Goal: Task Accomplishment & Management: Manage account settings

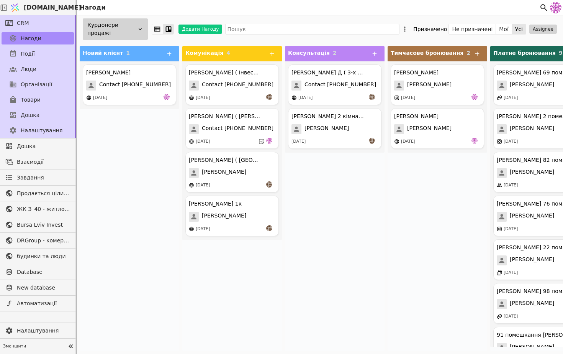
scroll to position [111, 0]
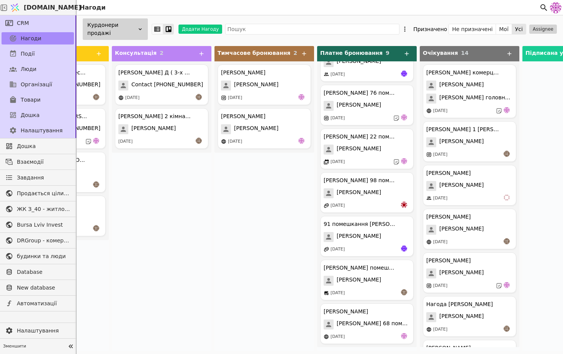
click at [136, 34] on div "Курдонери продажі" at bounding box center [115, 28] width 65 height 21
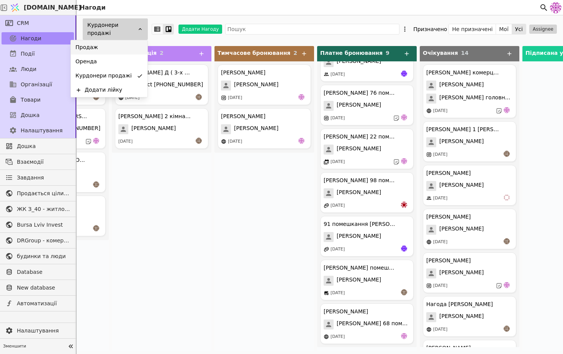
click at [129, 48] on div "Продаж" at bounding box center [109, 47] width 77 height 14
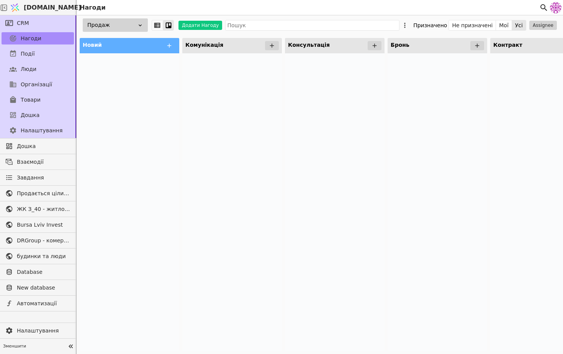
click at [122, 26] on div "Продаж" at bounding box center [115, 24] width 65 height 13
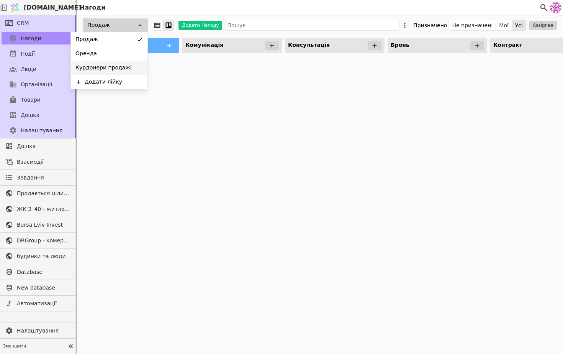
click at [118, 62] on div "Курдонери продажі" at bounding box center [109, 68] width 77 height 14
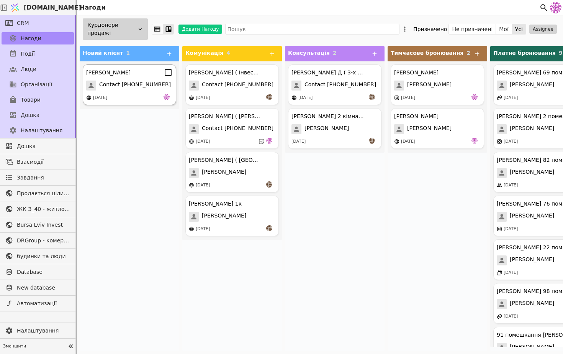
click at [155, 89] on span "Contact +380988507773" at bounding box center [135, 85] width 72 height 10
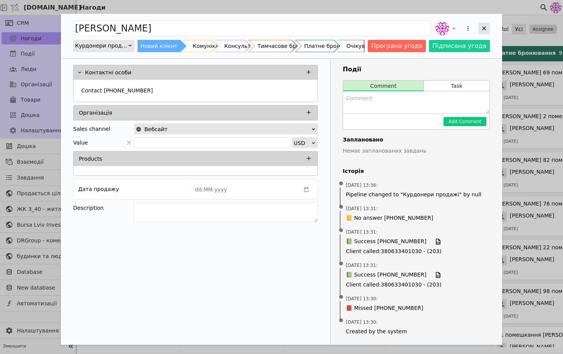
click at [487, 27] on icon "Add Opportunity" at bounding box center [484, 28] width 7 height 7
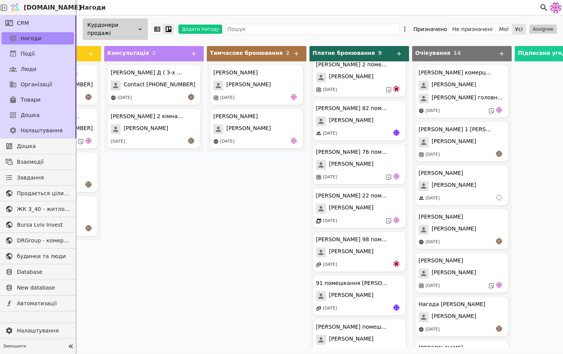
scroll to position [111, 0]
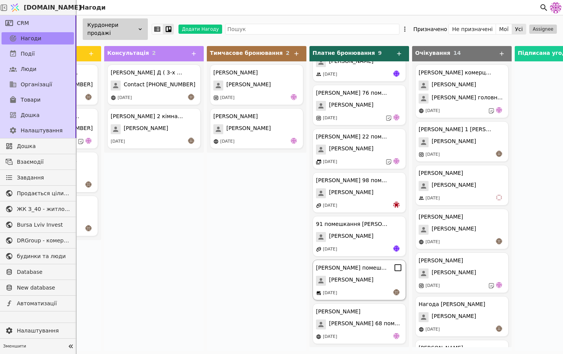
click at [350, 286] on div "Олег Бариляк помешкання 66 Курдонери Олег Бариляк 27.09.2025" at bounding box center [360, 280] width 94 height 41
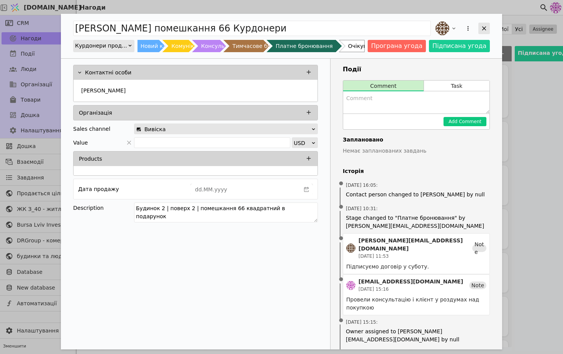
click at [484, 30] on icon "Add Opportunity" at bounding box center [484, 28] width 7 height 7
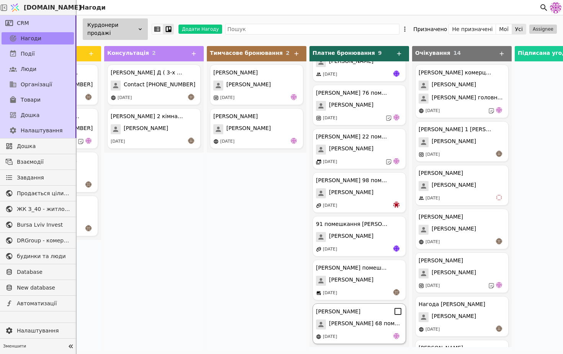
click at [371, 329] on span "Ярослава Лазарак 68 помешкання Курдонери" at bounding box center [366, 324] width 74 height 10
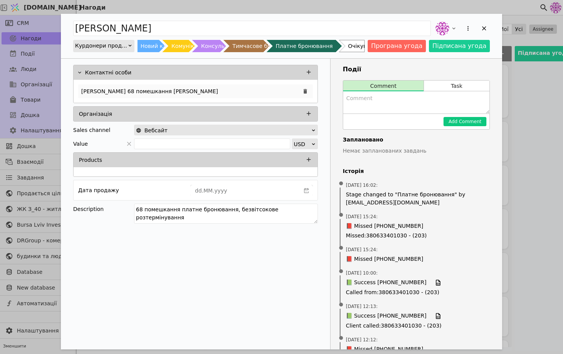
click at [166, 97] on div "Ярослава Лазарак 68 помешкання Курдонери" at bounding box center [195, 91] width 235 height 14
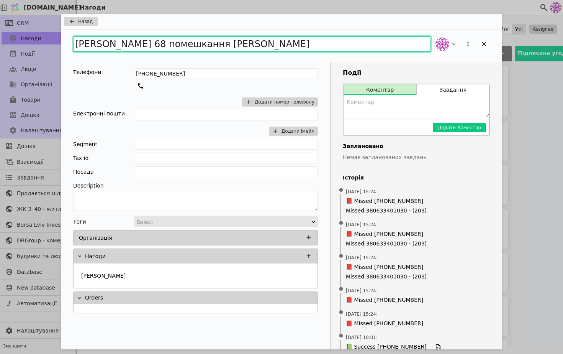
drag, startPoint x: 155, startPoint y: 45, endPoint x: 270, endPoint y: 53, distance: 114.9
click at [270, 53] on div "Ярослава Лазарак 68 помешкання Курдонери" at bounding box center [282, 46] width 442 height 32
type input "Ярослава Лазарак"
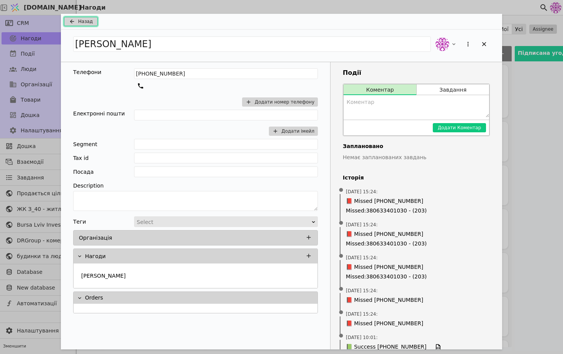
click at [78, 19] on button "Назад" at bounding box center [81, 21] width 34 height 9
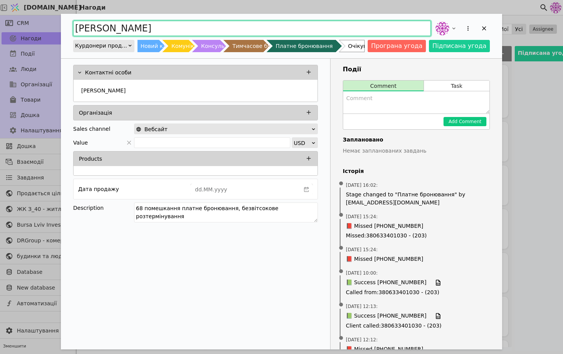
click at [170, 28] on input "Ярослава Лазарак" at bounding box center [252, 28] width 358 height 15
paste input "68 помешкання Курдонери"
type input "Ярослава Лазарак 68 помешкання Курдонери"
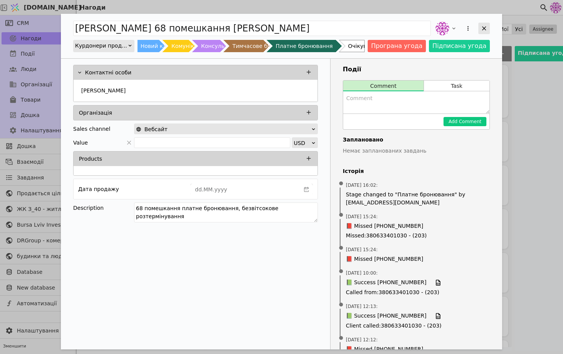
click at [486, 29] on icon "Add Opportunity" at bounding box center [484, 28] width 7 height 7
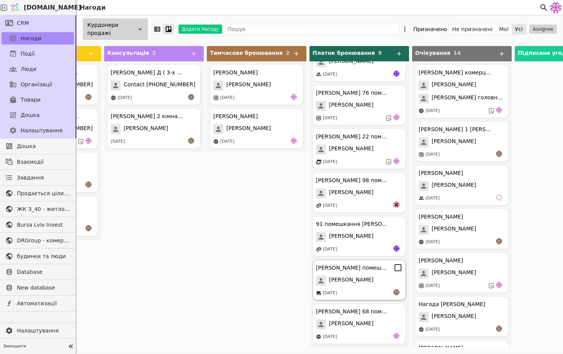
click at [364, 286] on div "Олег Бариляк помешкання 66 Курдонери Олег Бариляк 27.09.2025" at bounding box center [360, 280] width 94 height 41
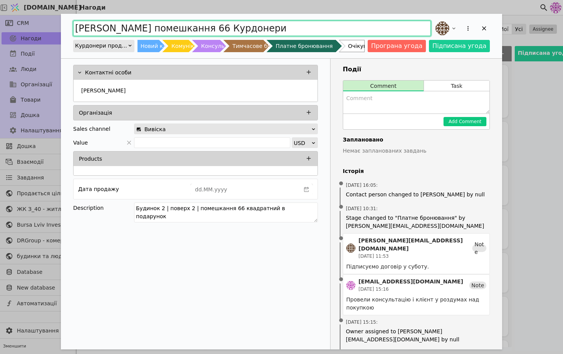
click at [202, 27] on input "Олег Бариляк помешкання 66 Курдонери" at bounding box center [252, 28] width 358 height 15
type input "Олег Бариляк 66 помешкання Курдонери"
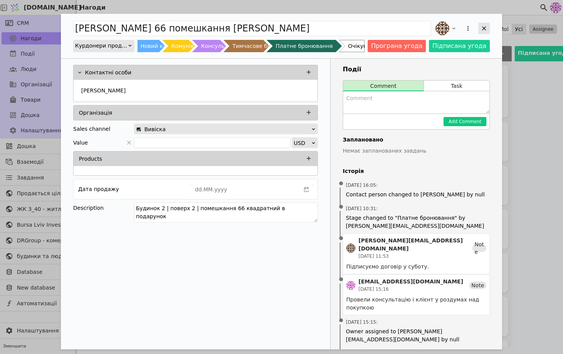
click at [481, 24] on div "Add Opportunity" at bounding box center [484, 28] width 11 height 11
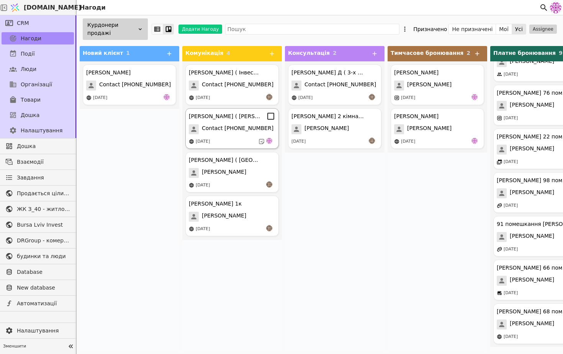
click at [233, 126] on span "Contact +380677793517" at bounding box center [238, 129] width 72 height 10
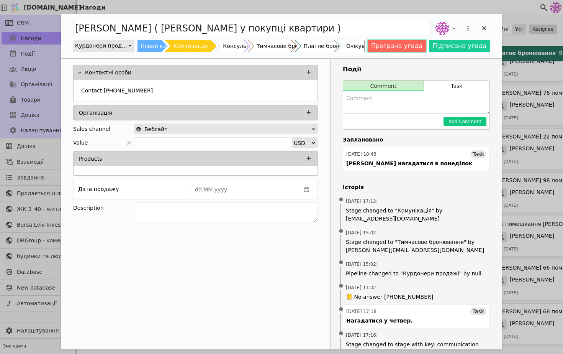
click at [420, 45] on button "Програна угода" at bounding box center [397, 46] width 58 height 12
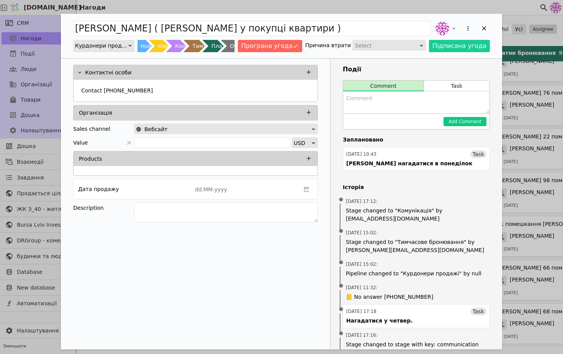
click at [400, 103] on textarea "Add Opportunity" at bounding box center [416, 102] width 146 height 22
type textarea "перестала виходити на зв'язок"
click at [464, 120] on button "Add Comment" at bounding box center [465, 121] width 43 height 9
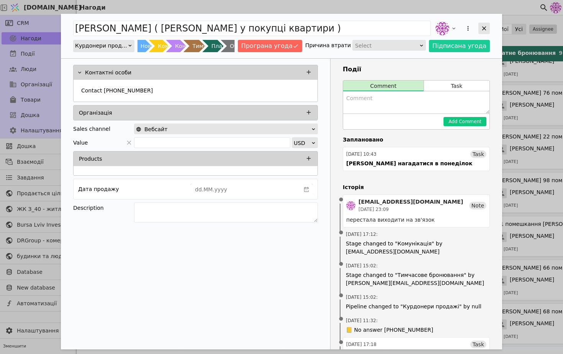
click at [488, 29] on div "Add Opportunity" at bounding box center [484, 28] width 11 height 11
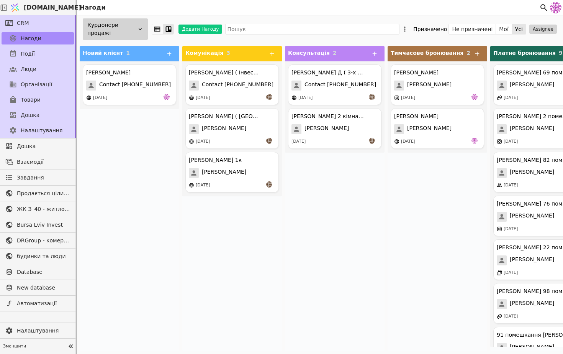
click at [59, 108] on div "Дошка" at bounding box center [38, 114] width 76 height 15
click at [57, 117] on link "Дошка" at bounding box center [38, 115] width 72 height 12
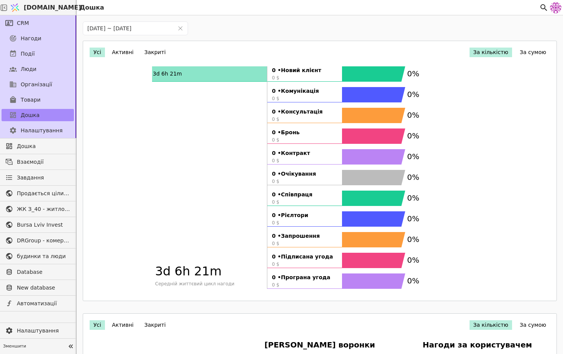
click at [533, 50] on button "За сумою" at bounding box center [533, 53] width 34 height 10
click at [496, 52] on button "За кількістю" at bounding box center [491, 53] width 43 height 10
click at [108, 51] on button "Активні" at bounding box center [123, 53] width 30 height 10
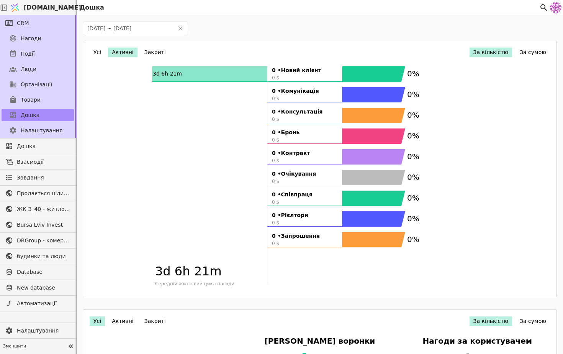
click at [97, 51] on button "Усі" at bounding box center [97, 53] width 15 height 10
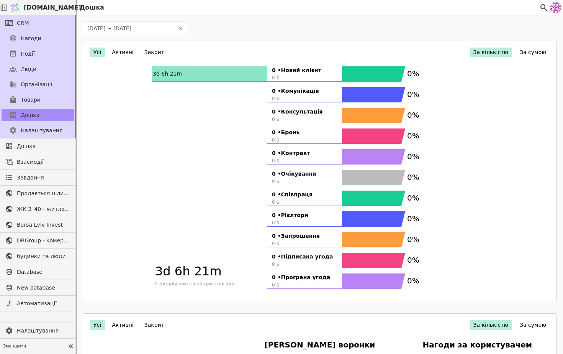
click at [539, 54] on button "За сумою" at bounding box center [533, 53] width 34 height 10
click at [502, 50] on button "За кількістю" at bounding box center [491, 53] width 43 height 10
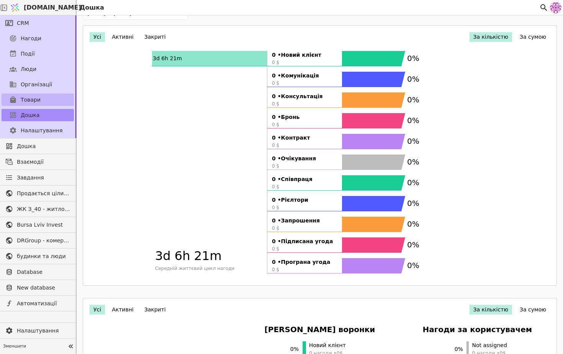
click at [32, 101] on span "Товари" at bounding box center [31, 100] width 20 height 8
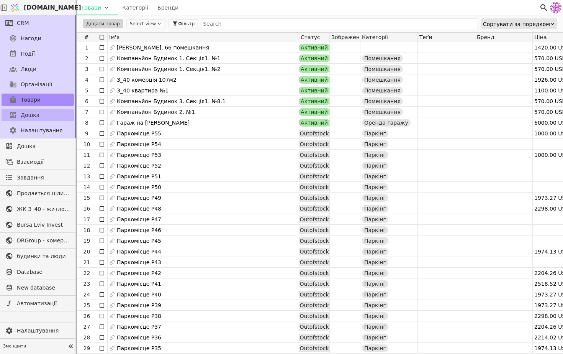
click at [33, 116] on span "Дошка" at bounding box center [30, 115] width 19 height 8
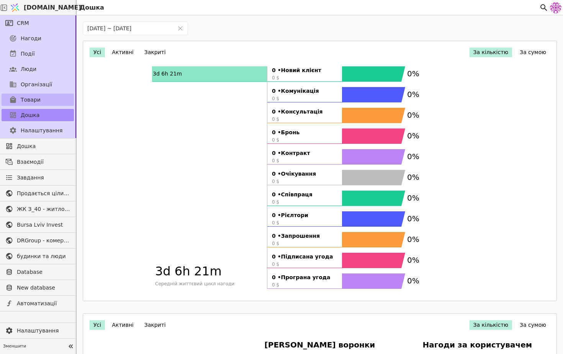
click at [46, 97] on link "Товари" at bounding box center [38, 100] width 72 height 12
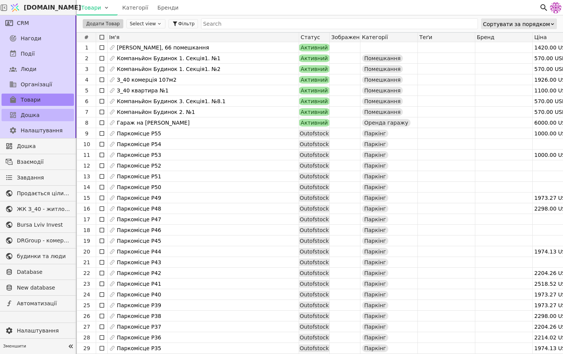
click at [44, 114] on link "Дошка" at bounding box center [38, 115] width 72 height 12
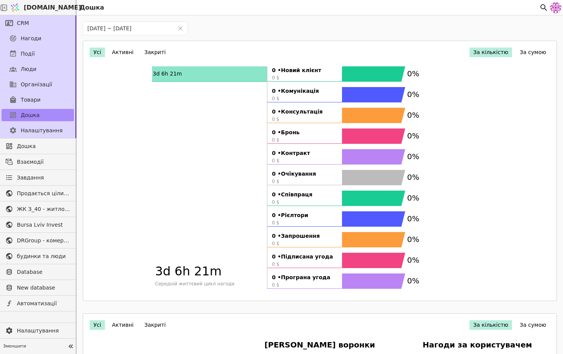
click at [550, 54] on button "За сумою" at bounding box center [533, 53] width 34 height 10
click at [545, 8] on icon at bounding box center [544, 7] width 9 height 9
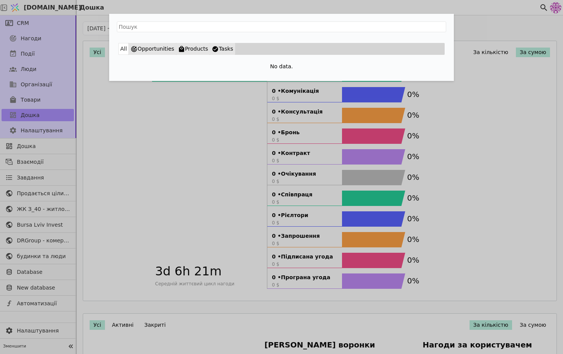
click at [465, 168] on div "All Opportunities Products Tasks No data." at bounding box center [281, 177] width 563 height 354
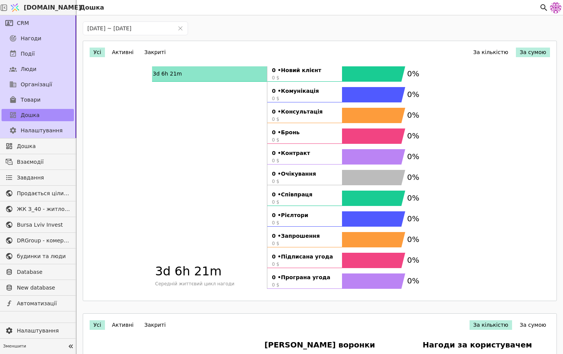
click at [465, 168] on icon "0% 0% 0% 0% 0% 0% 0% 0% 0% 0% 0%" at bounding box center [415, 180] width 146 height 228
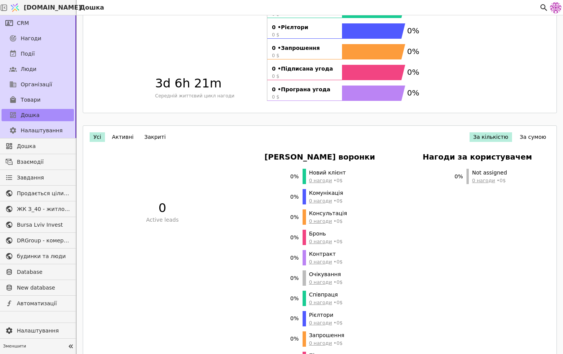
scroll to position [308, 0]
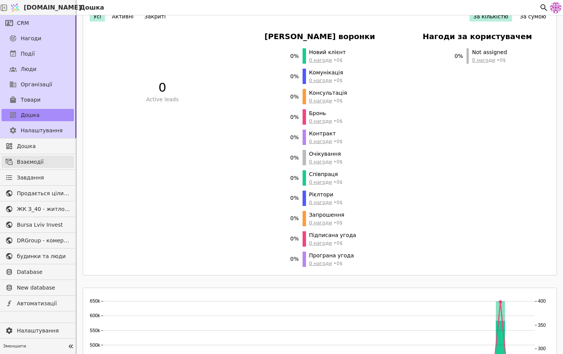
click at [46, 159] on span "Взаємодії" at bounding box center [43, 162] width 53 height 8
click at [43, 179] on link "Завдання" at bounding box center [38, 177] width 72 height 12
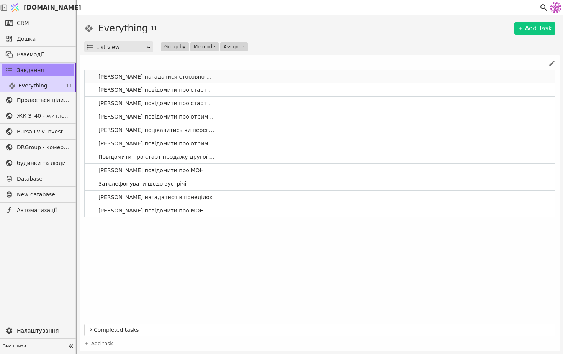
click at [181, 76] on span "Андрію нагадатися стосовно рішення" at bounding box center [156, 76] width 123 height 11
click at [235, 91] on link "Денису повідомити про старт продажу апартаментів" at bounding box center [320, 89] width 471 height 13
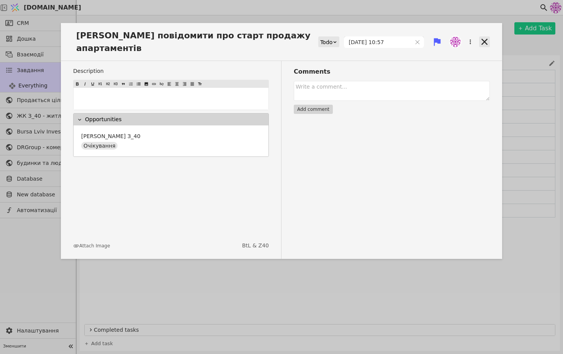
click at [490, 36] on icon at bounding box center [485, 41] width 11 height 11
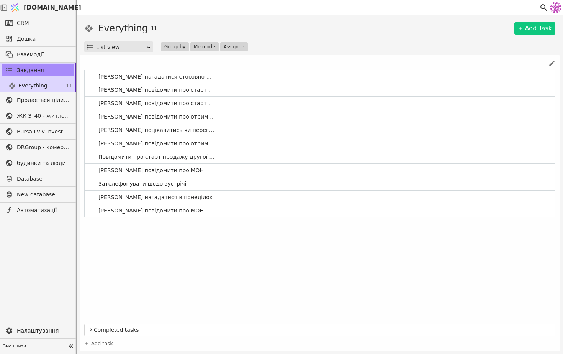
click at [33, 122] on div "ЖК З_40 - житлова та комерційна нерухомість класу Преміум" at bounding box center [38, 115] width 76 height 15
click at [43, 117] on span "ЖК З_40 - житлова та комерційна нерухомість класу Преміум" at bounding box center [43, 116] width 53 height 8
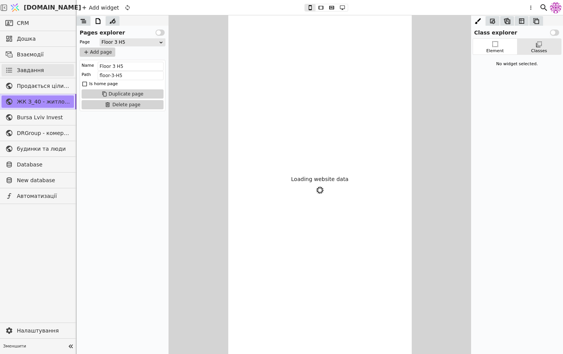
click at [55, 69] on link "Завдання" at bounding box center [38, 70] width 72 height 12
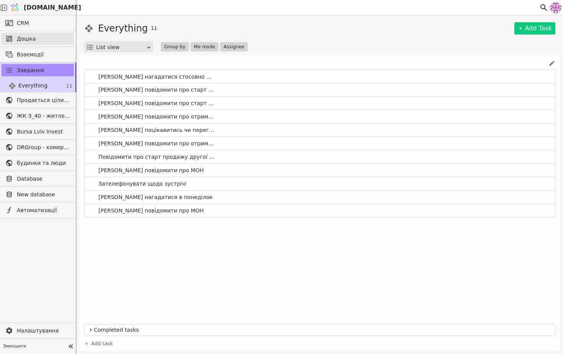
click at [52, 42] on span "Дошка" at bounding box center [43, 39] width 53 height 8
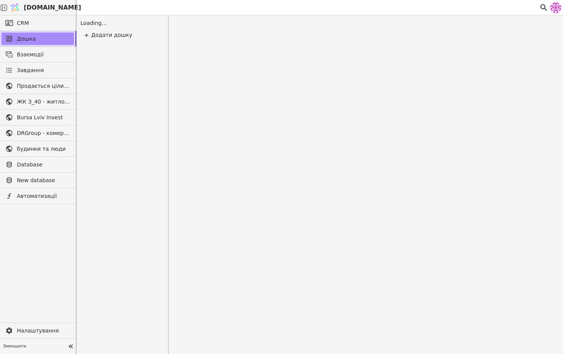
click at [50, 29] on div "CRM" at bounding box center [38, 22] width 76 height 15
click at [46, 25] on link "CRM" at bounding box center [38, 23] width 72 height 12
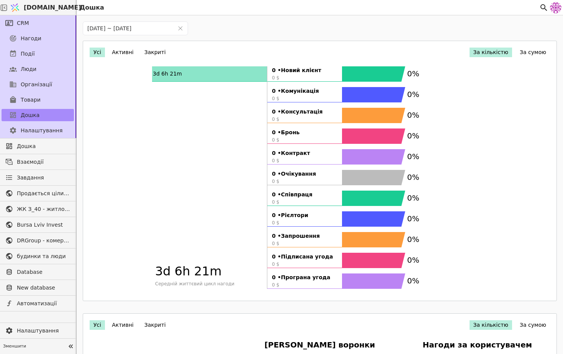
click at [387, 283] on rect at bounding box center [373, 280] width 63 height 15
click at [371, 217] on rect at bounding box center [373, 218] width 63 height 15
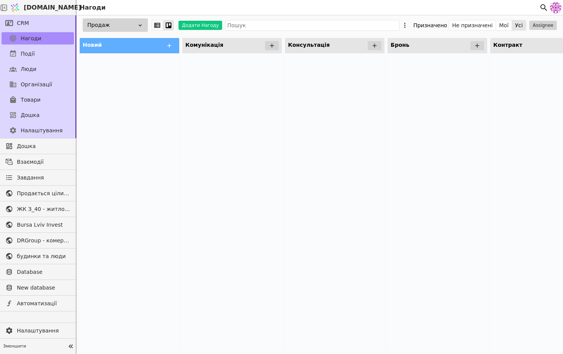
click at [277, 115] on div at bounding box center [232, 201] width 100 height 297
click at [41, 56] on link "Події" at bounding box center [38, 54] width 72 height 12
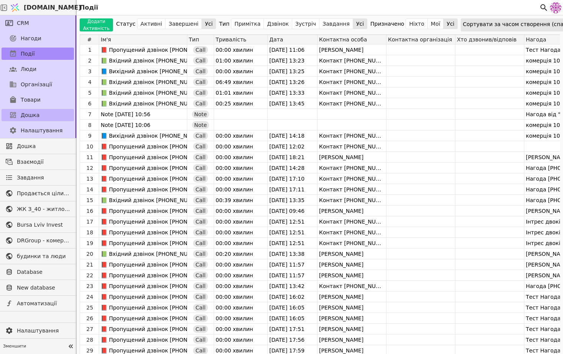
click at [44, 111] on link "Дошка" at bounding box center [38, 115] width 72 height 12
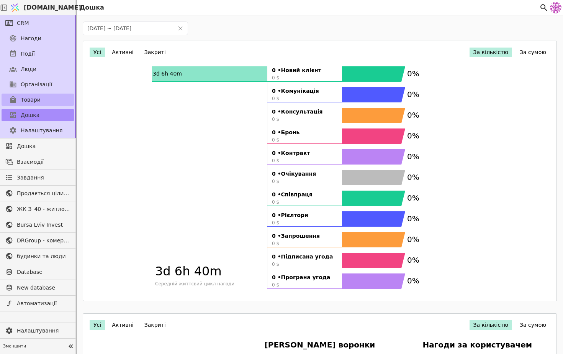
click at [57, 97] on link "Товари" at bounding box center [38, 100] width 72 height 12
